Goal: Find specific page/section: Find specific page/section

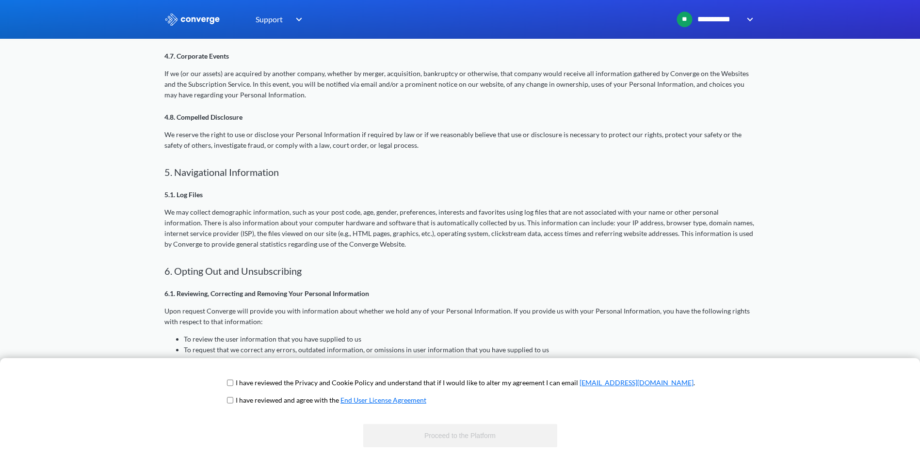
scroll to position [1109, 0]
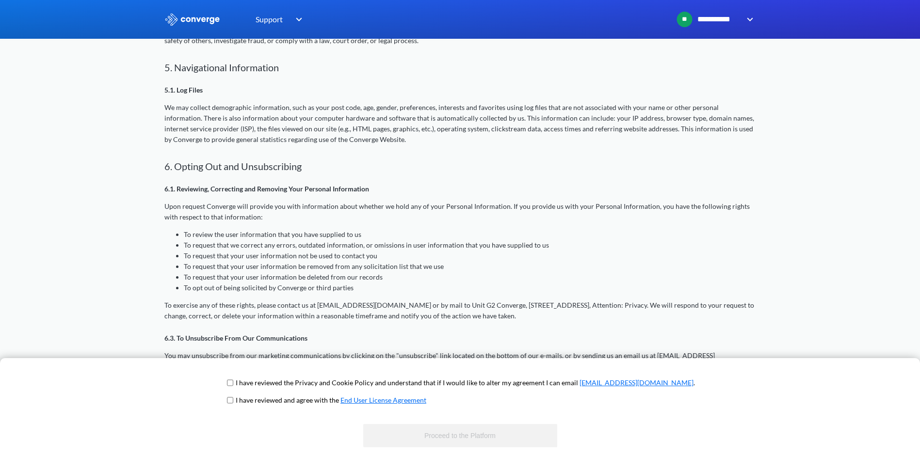
click at [233, 382] on input "checkbox" at bounding box center [230, 383] width 6 height 8
checkbox input "true"
click at [233, 398] on input "checkbox" at bounding box center [230, 401] width 6 height 8
checkbox input "true"
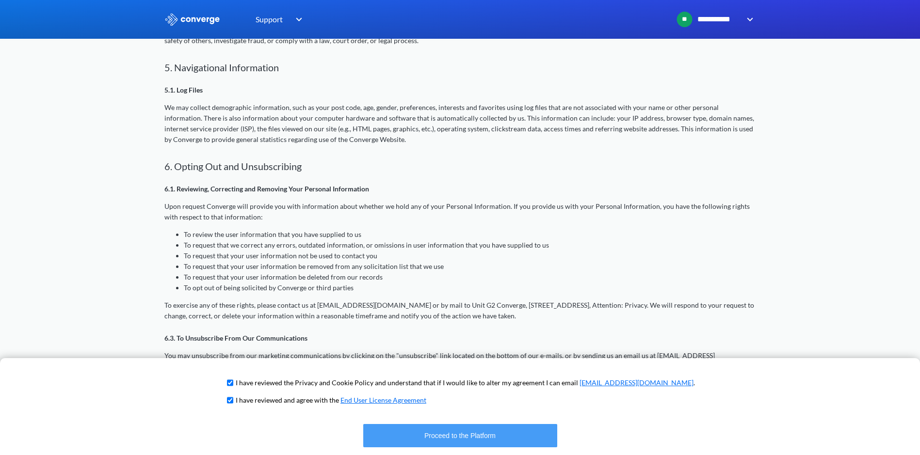
click at [468, 436] on button "Proceed to the Platform" at bounding box center [460, 435] width 194 height 23
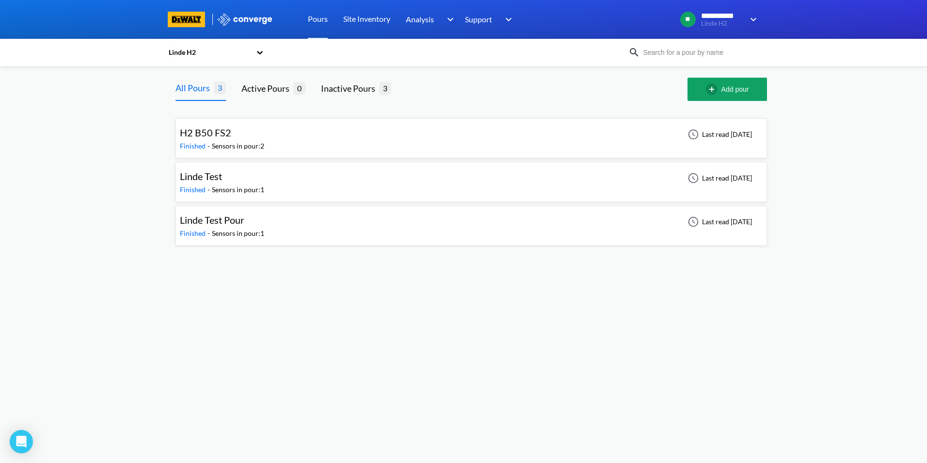
click at [193, 144] on span "Finished" at bounding box center [194, 146] width 28 height 8
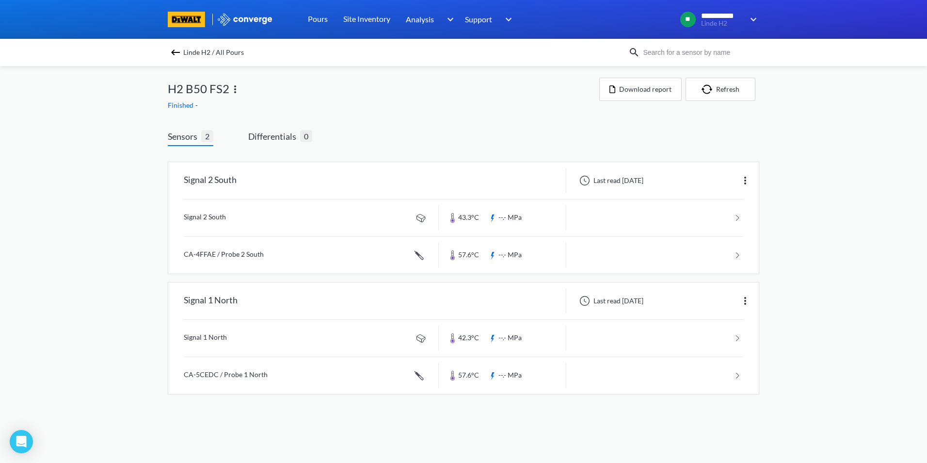
click at [172, 48] on img at bounding box center [176, 53] width 12 height 12
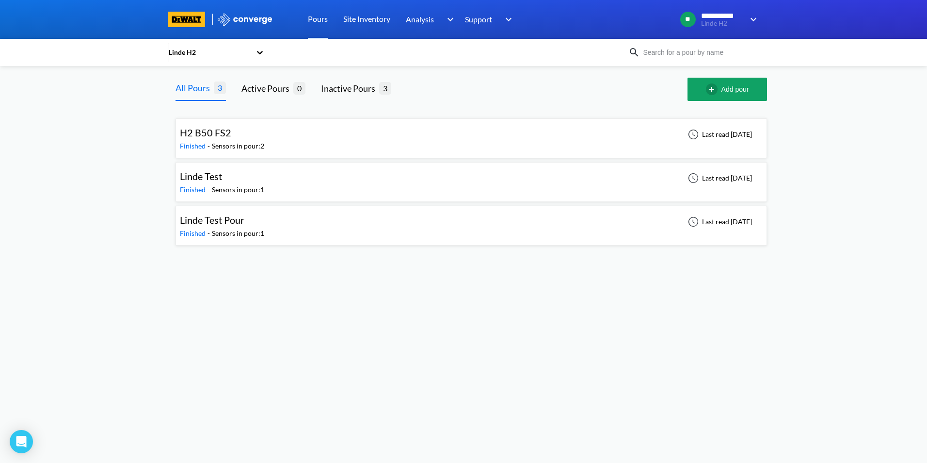
click at [129, 169] on div "**********" at bounding box center [463, 126] width 927 height 253
